Goal: Check status: Check status

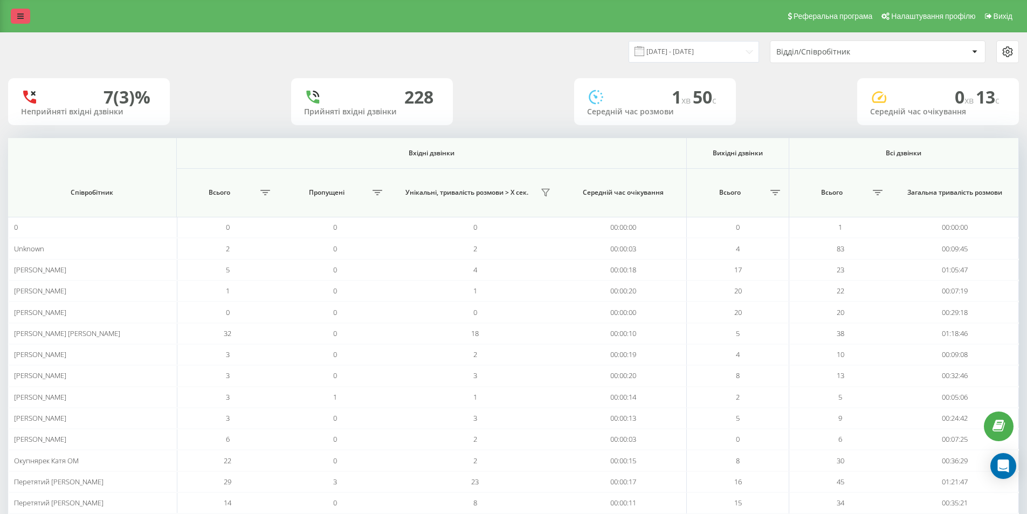
click at [21, 16] on icon at bounding box center [20, 16] width 6 height 8
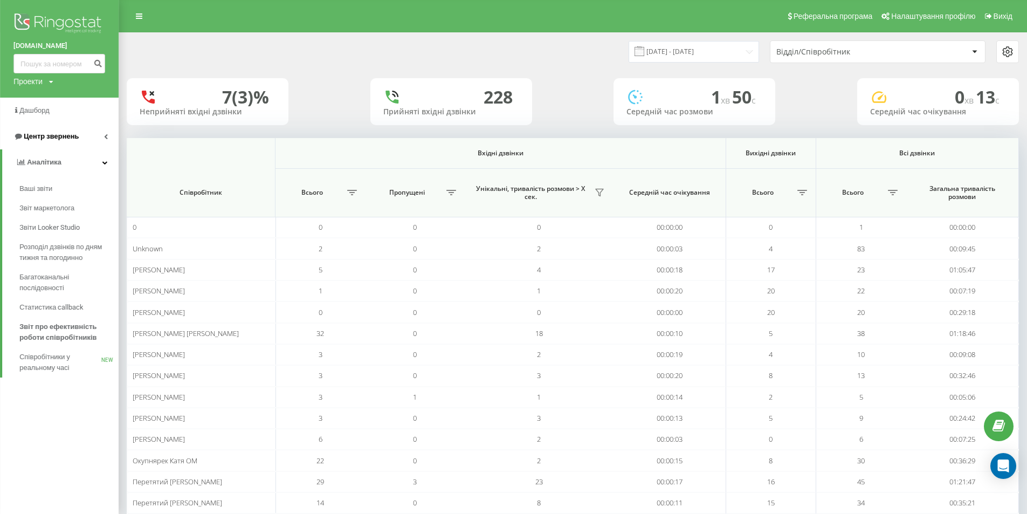
click at [53, 136] on span "Центр звернень" at bounding box center [51, 136] width 55 height 8
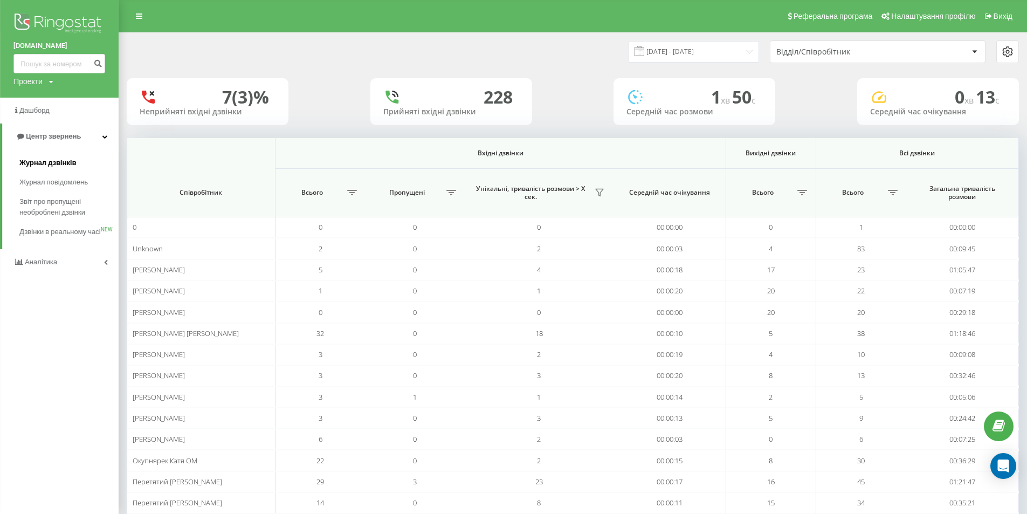
click at [61, 162] on span "Журнал дзвінків" at bounding box center [47, 162] width 57 height 11
click at [60, 208] on span "Звіт про пропущені необроблені дзвінки" at bounding box center [66, 207] width 94 height 22
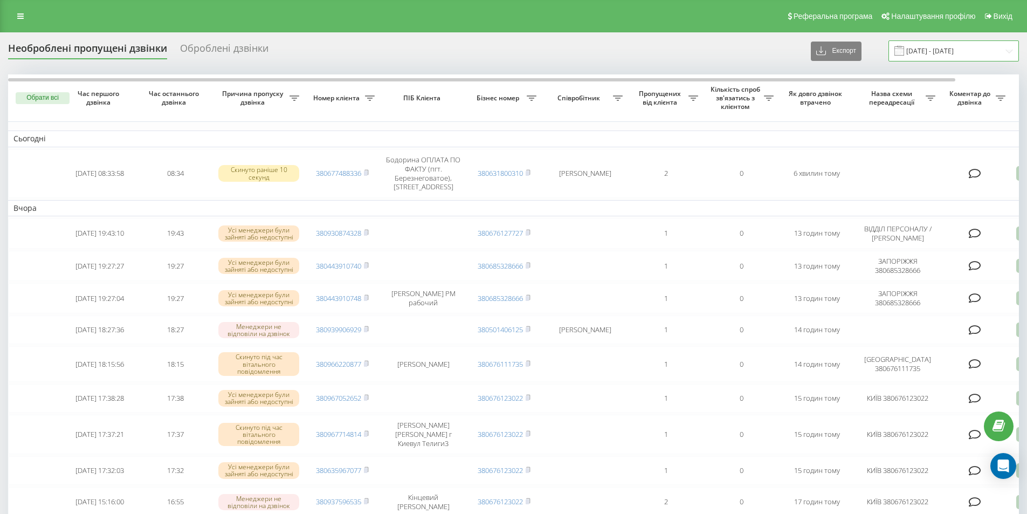
click at [937, 50] on input "22.07.2025 - 22.08.2025" at bounding box center [953, 50] width 130 height 21
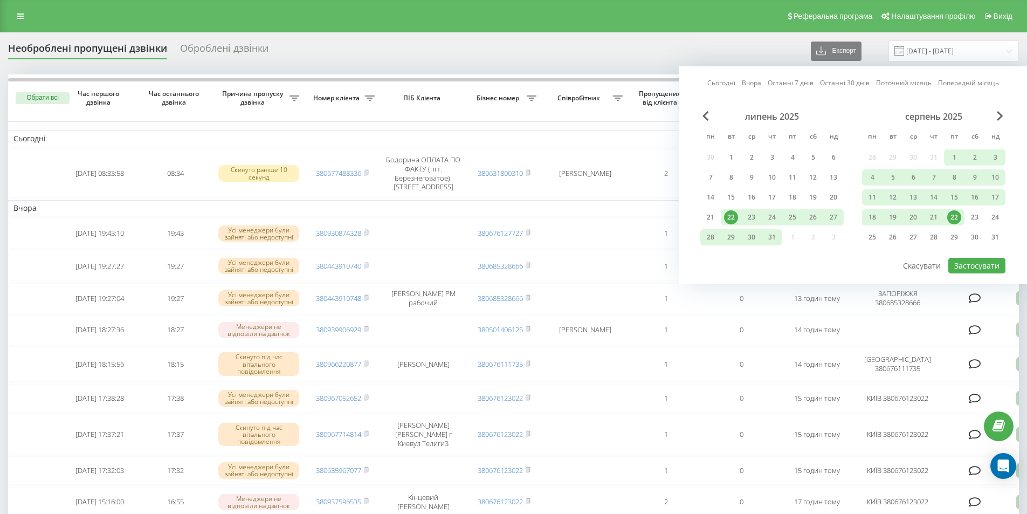
click at [955, 216] on div "22" at bounding box center [954, 217] width 14 height 14
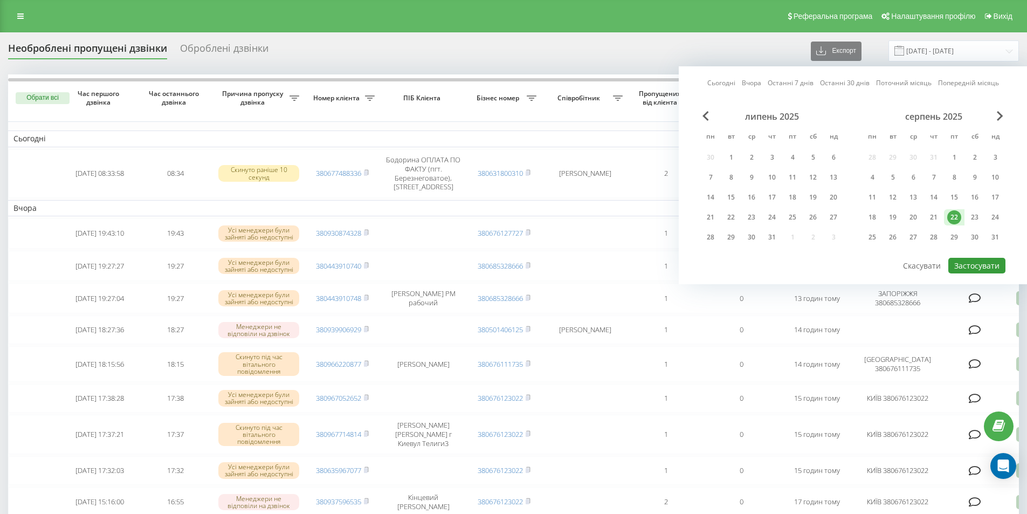
click at [969, 267] on button "Застосувати" at bounding box center [976, 266] width 57 height 16
type input "22.08.2025 - 22.08.2025"
